Goal: Find specific page/section: Find specific page/section

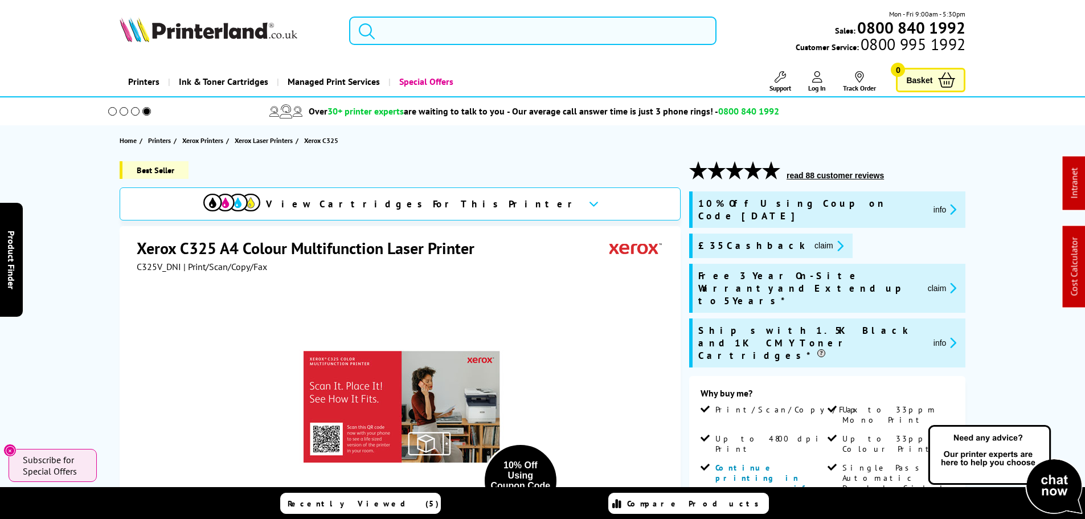
click at [398, 17] on input "search" at bounding box center [532, 31] width 367 height 28
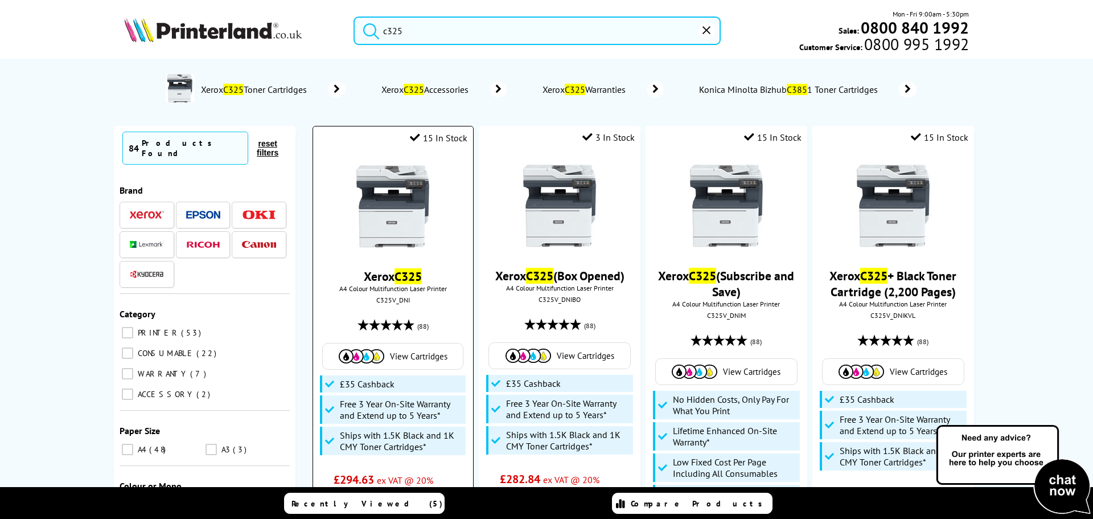
type input "c325"
click at [364, 229] on img at bounding box center [392, 205] width 85 height 85
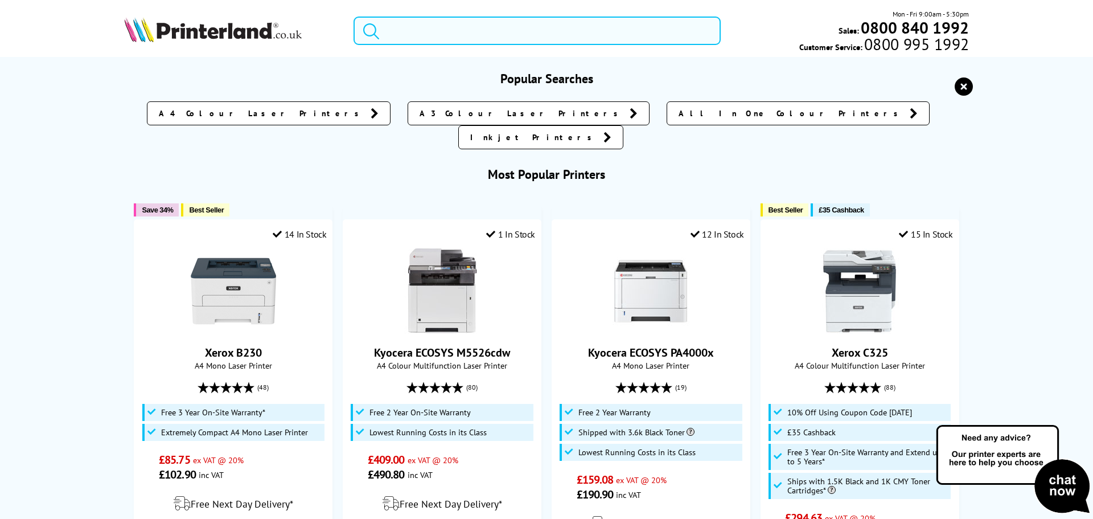
click at [434, 35] on input "search" at bounding box center [537, 31] width 367 height 28
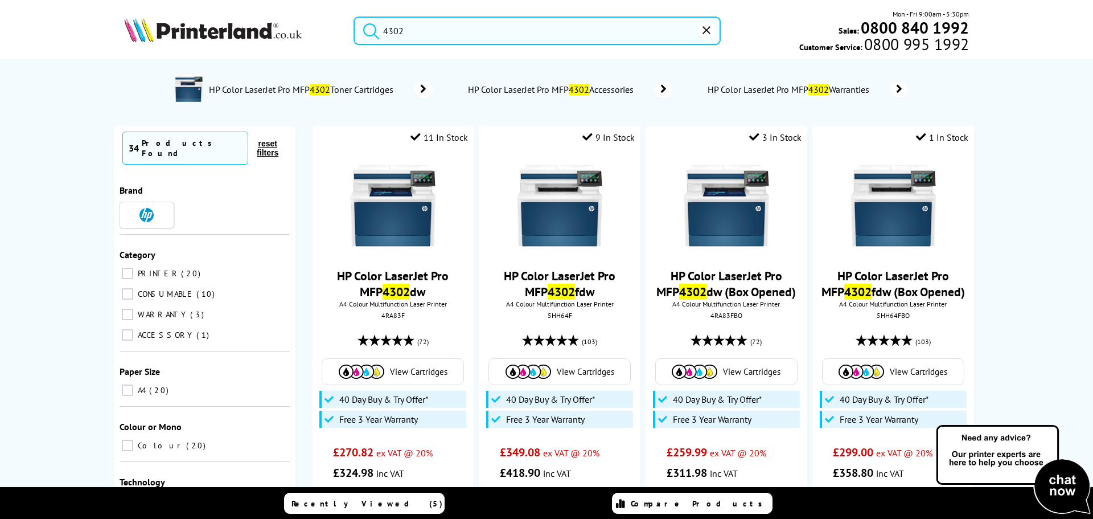
type input "4302"
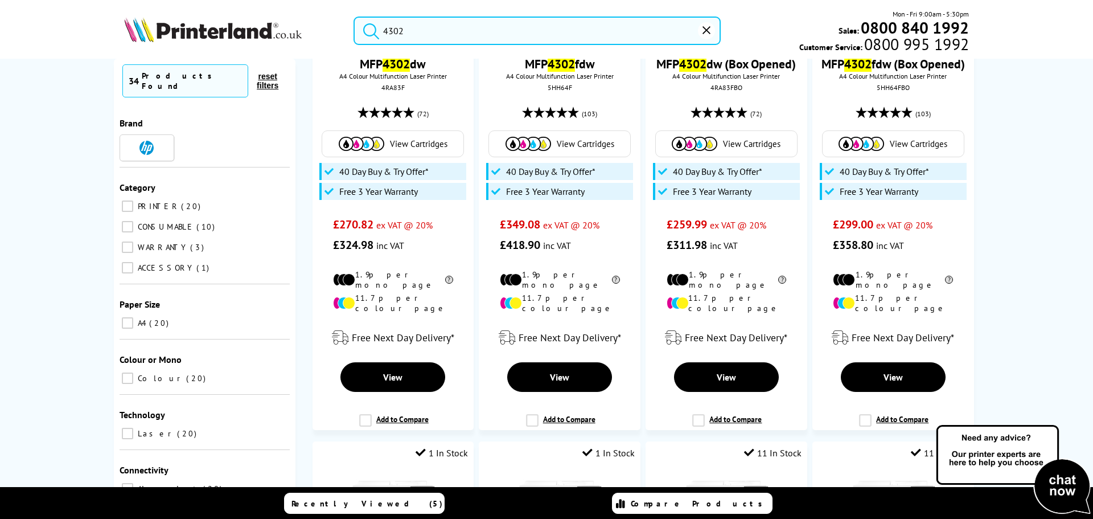
scroll to position [512, 0]
